Goal: Task Accomplishment & Management: Manage account settings

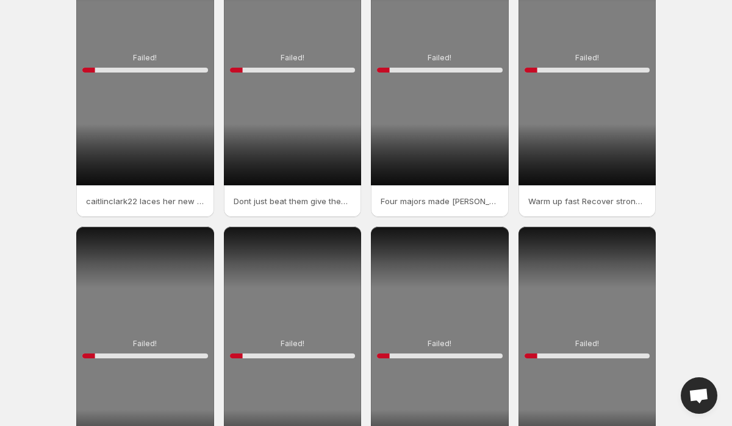
scroll to position [238, 0]
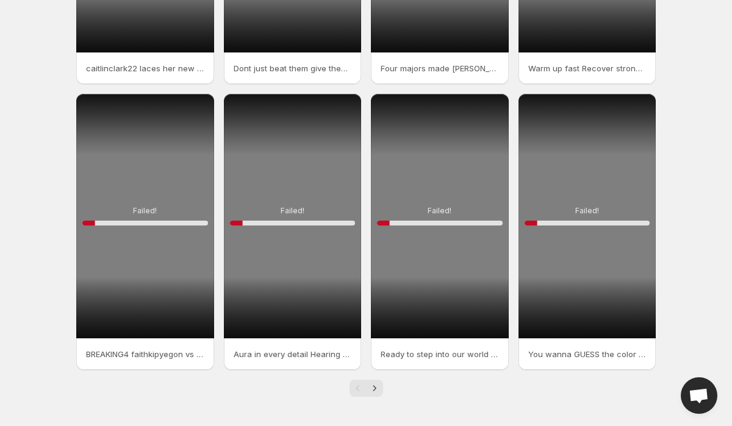
click at [151, 165] on div "Failed! 10 %" at bounding box center [145, 216] width 138 height 245
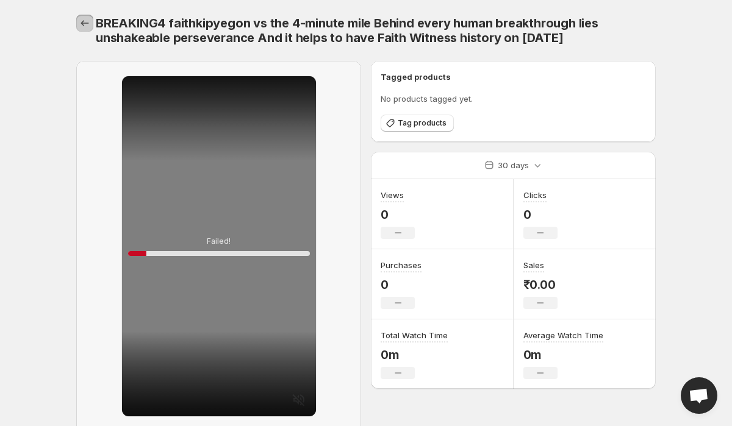
click at [83, 23] on icon "Settings" at bounding box center [85, 23] width 8 height 6
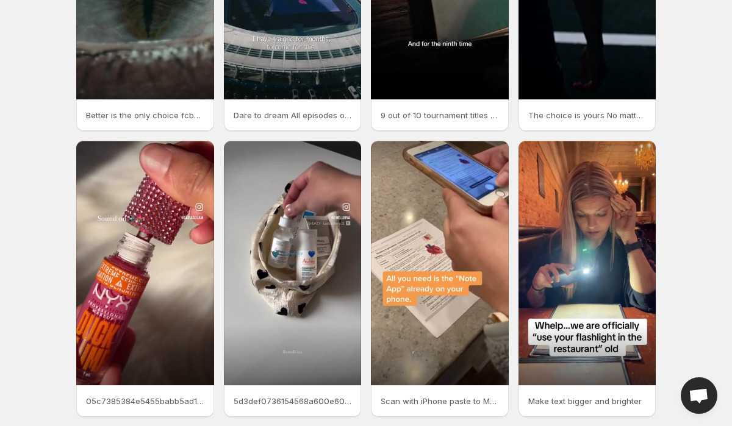
scroll to position [238, 0]
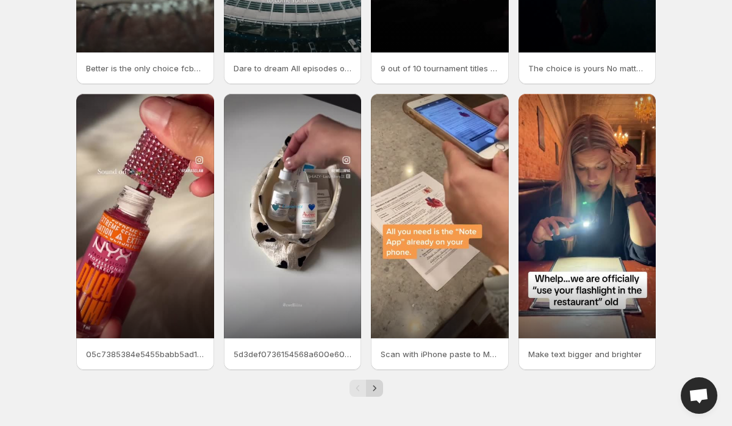
click at [378, 388] on icon "Next" at bounding box center [374, 388] width 12 height 12
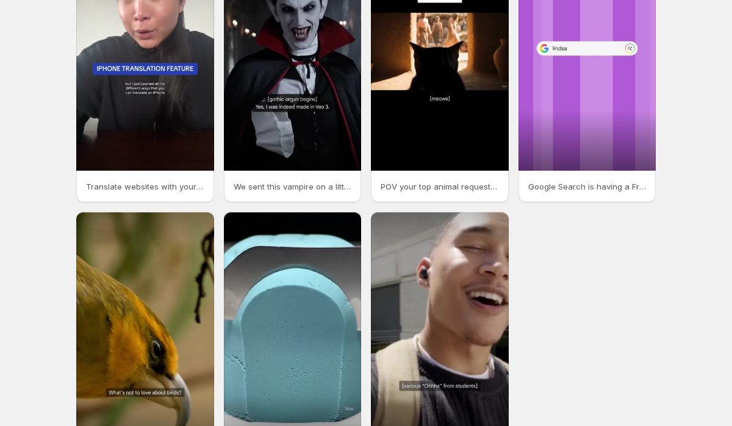
scroll to position [238, 0]
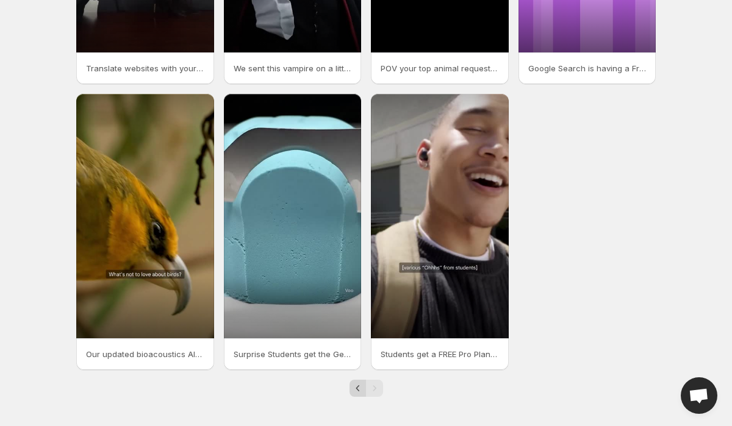
click at [363, 390] on icon "Previous" at bounding box center [358, 388] width 12 height 12
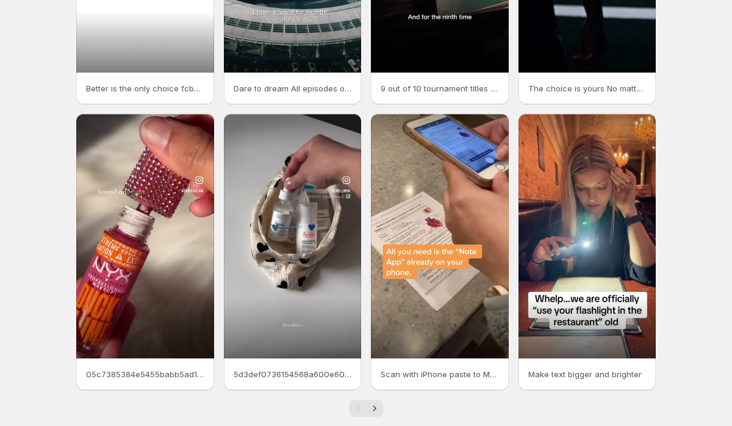
scroll to position [238, 0]
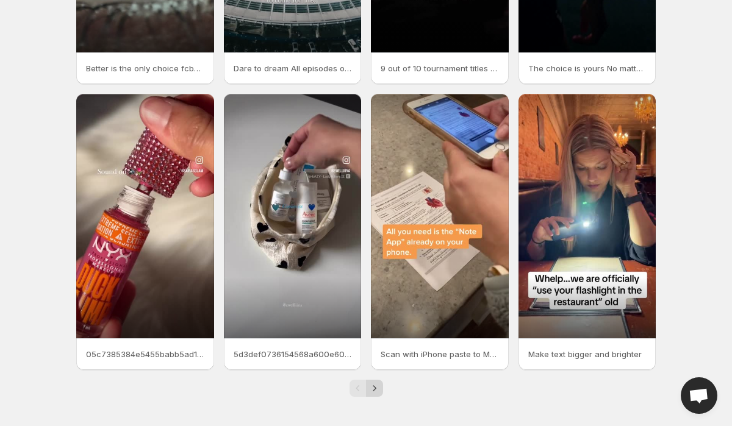
click at [374, 390] on icon "Next" at bounding box center [374, 388] width 12 height 12
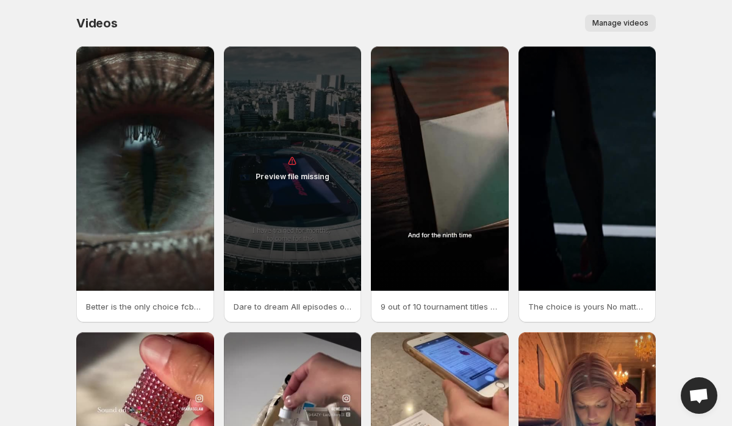
scroll to position [238, 0]
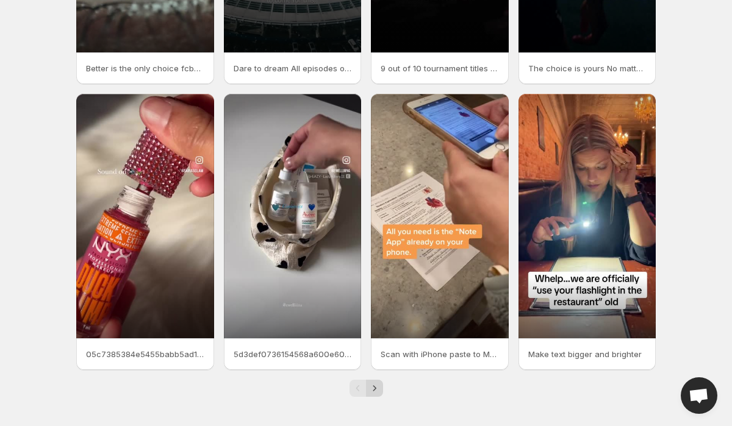
click at [377, 380] on button "Next" at bounding box center [374, 388] width 17 height 17
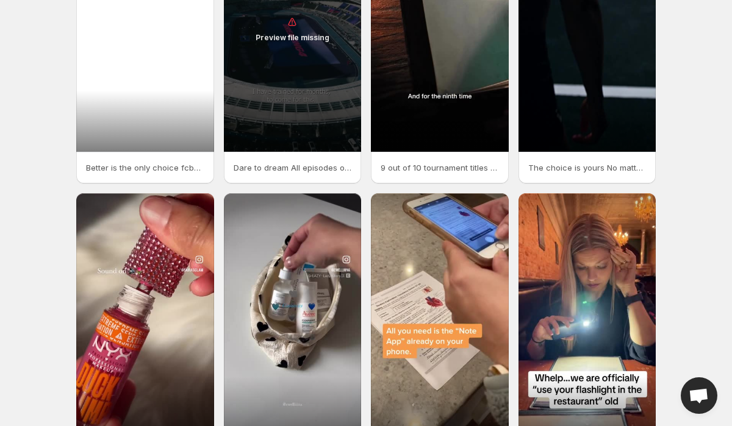
scroll to position [238, 0]
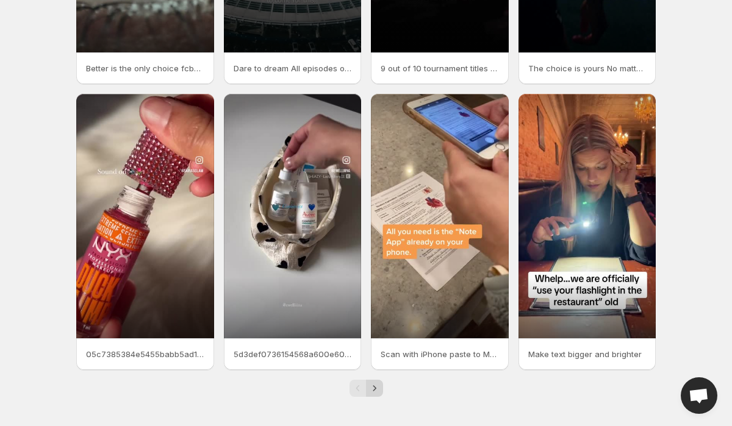
click at [374, 395] on button "Next" at bounding box center [374, 388] width 17 height 17
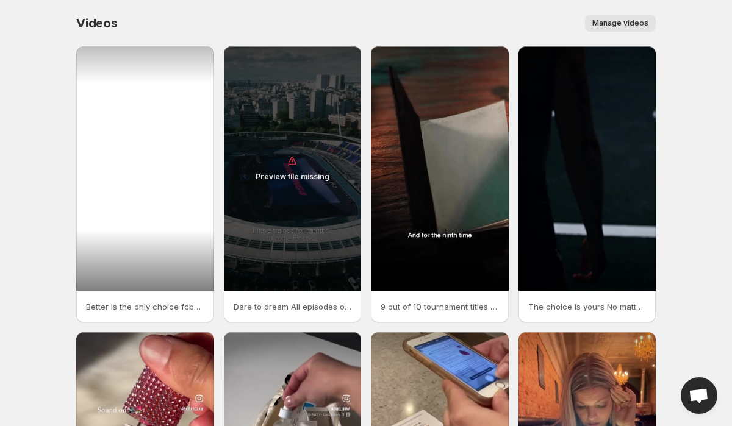
scroll to position [238, 0]
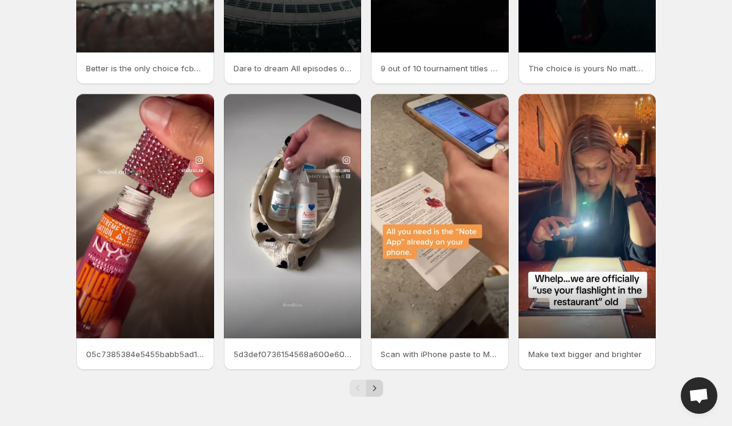
click at [378, 392] on icon "Next" at bounding box center [374, 388] width 12 height 12
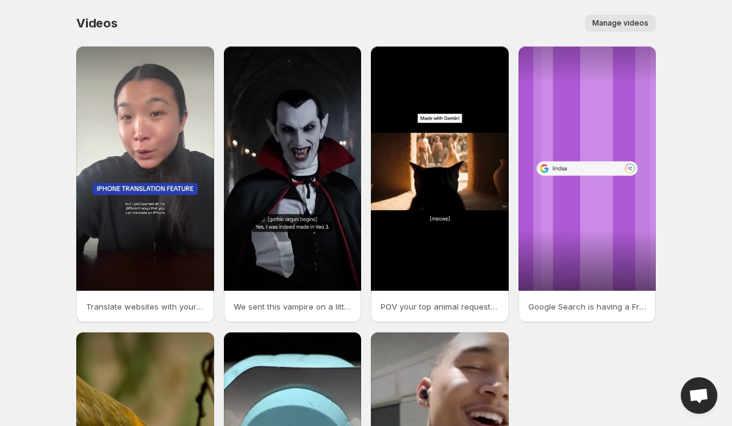
click at [617, 28] on button "Manage videos" at bounding box center [620, 23] width 71 height 17
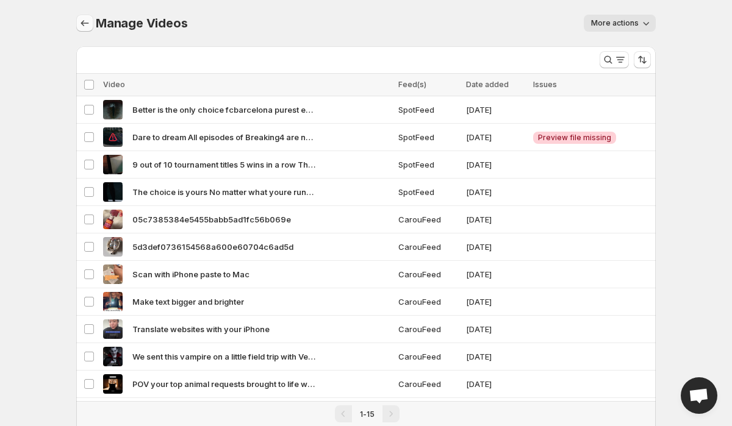
click at [88, 23] on icon "Manage Videos" at bounding box center [85, 23] width 8 height 6
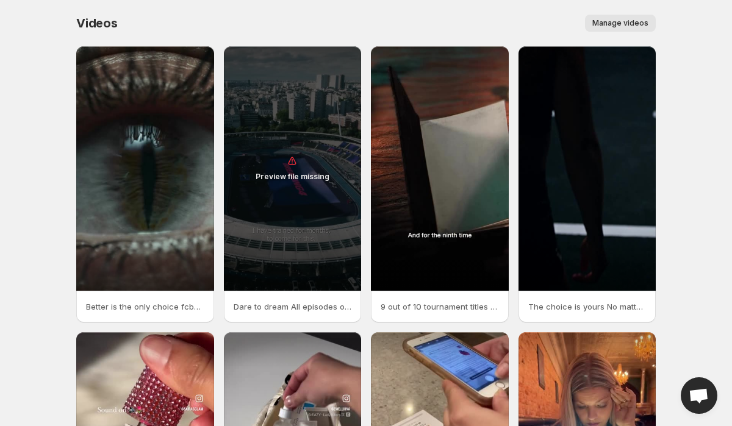
click at [620, 13] on div "Videos. This page is ready Videos Manage videos More actions Manage videos" at bounding box center [365, 23] width 579 height 46
click at [618, 22] on span "Manage videos" at bounding box center [620, 23] width 56 height 10
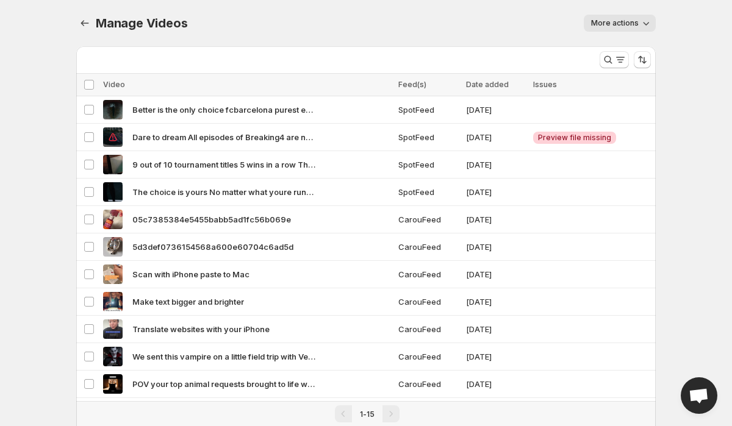
click at [615, 21] on span "More actions" at bounding box center [615, 23] width 48 height 10
click at [537, 21] on div "More actions" at bounding box center [429, 23] width 454 height 17
click at [625, 29] on button "More actions" at bounding box center [620, 23] width 72 height 17
click at [82, 24] on icon "Manage Videos" at bounding box center [85, 23] width 8 height 6
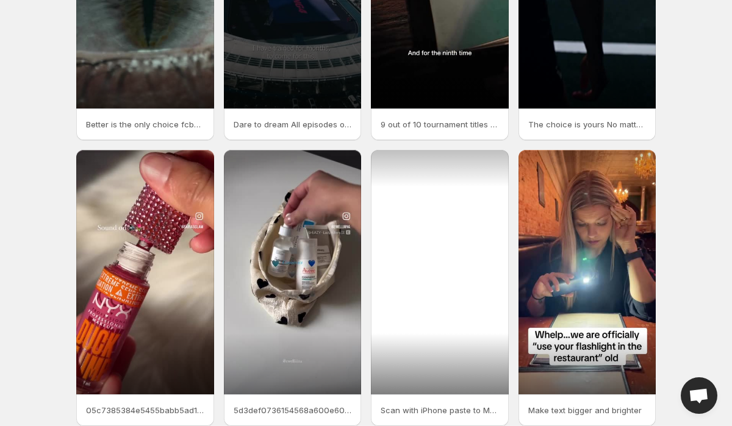
scroll to position [238, 0]
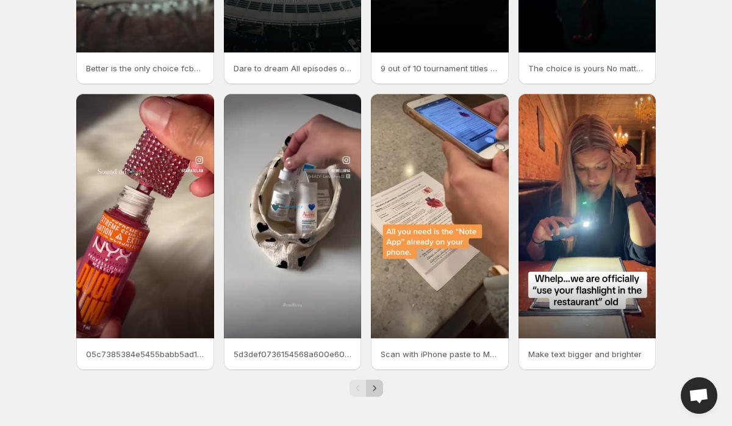
click at [378, 382] on icon "Next" at bounding box center [374, 388] width 12 height 12
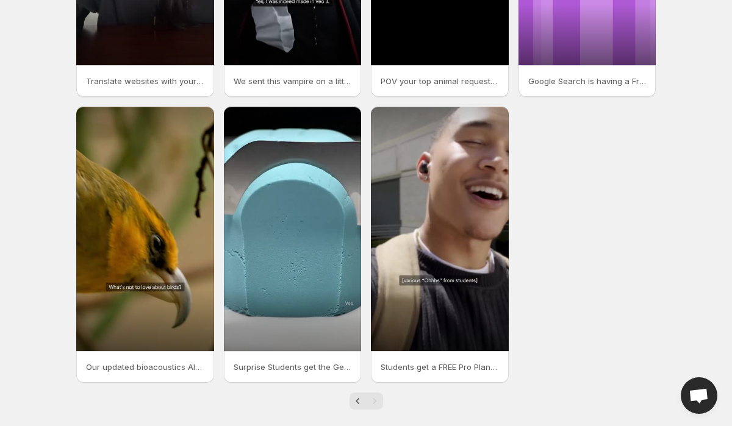
scroll to position [238, 0]
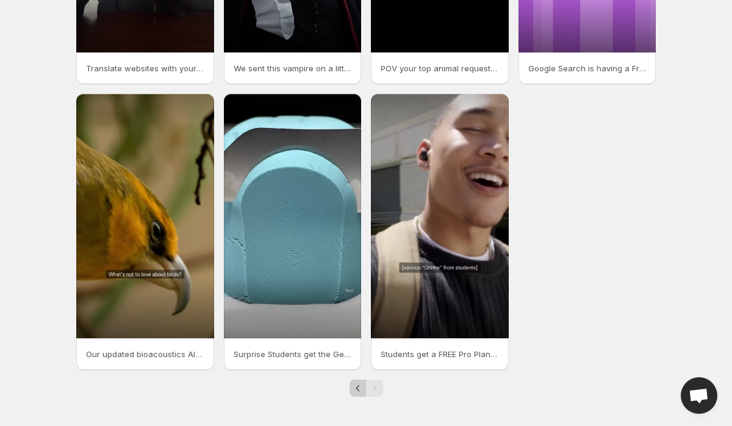
click at [359, 388] on icon "Previous" at bounding box center [358, 388] width 12 height 12
